Goal: Transaction & Acquisition: Obtain resource

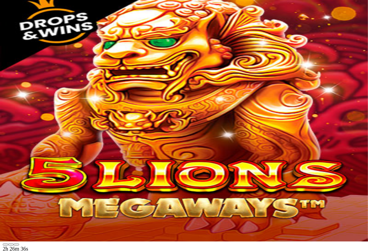
click at [42, 46] on img "Primary" at bounding box center [39, 32] width 28 height 28
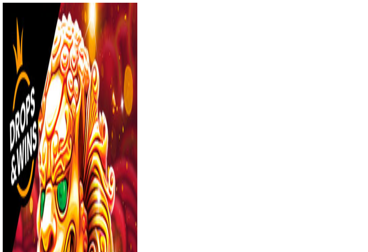
scroll to position [165, 0]
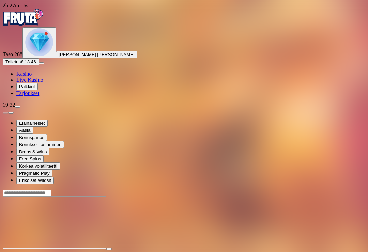
click at [44, 56] on img "Primary" at bounding box center [39, 42] width 28 height 28
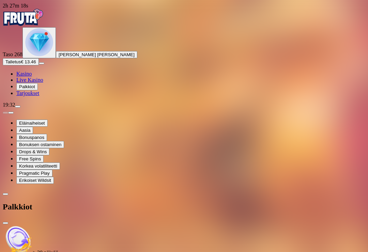
scroll to position [108, 0]
